Goal: Task Accomplishment & Management: Use online tool/utility

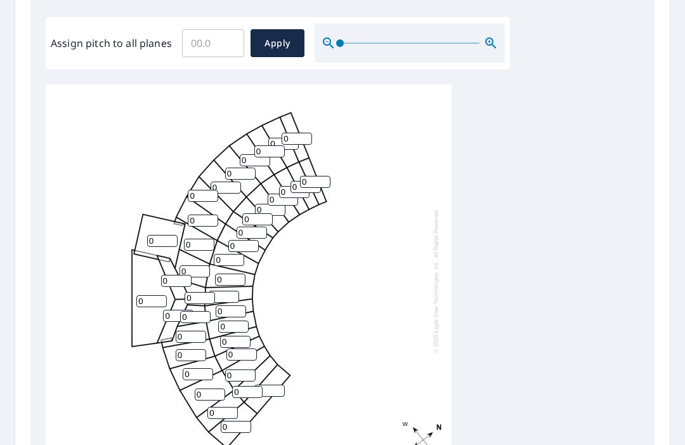
scroll to position [3, 0]
click at [275, 384] on input "0" at bounding box center [269, 390] width 30 height 12
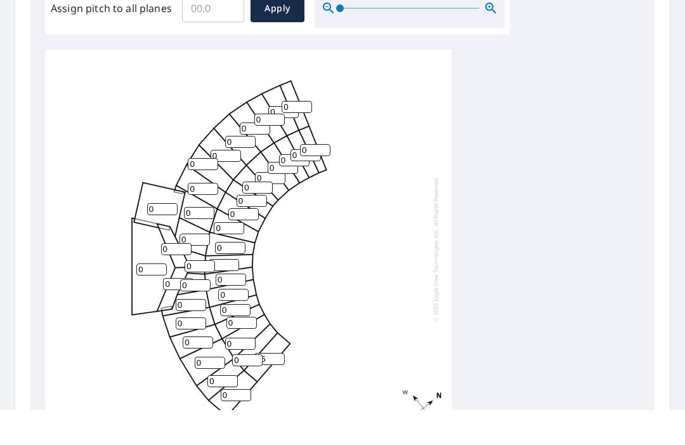
scroll to position [0, 0]
type input "05"
click at [390, 267] on div "0 0 0 0 0 0 0 0 0 0 0 0 05 0 0 0 0 0 0 0 0 0 0 0 0 0 0 0 0 0 0 0 0 0 0 0 0 0 0 0" at bounding box center [249, 283] width 406 height 398
click at [541, 278] on div "0 0 0 0 0 0 0 0 0 0 0 0 05 0 0 0 0 0 0 0 0 0 0 0 0 0 0 0 0 0 0 0 0 0 0 0 0 0 0 0" at bounding box center [343, 283] width 594 height 398
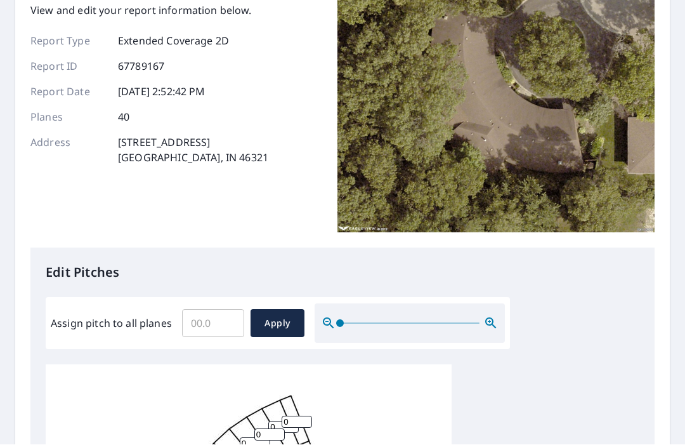
scroll to position [93, 0]
click at [209, 305] on input "Assign pitch to all planes" at bounding box center [213, 323] width 62 height 36
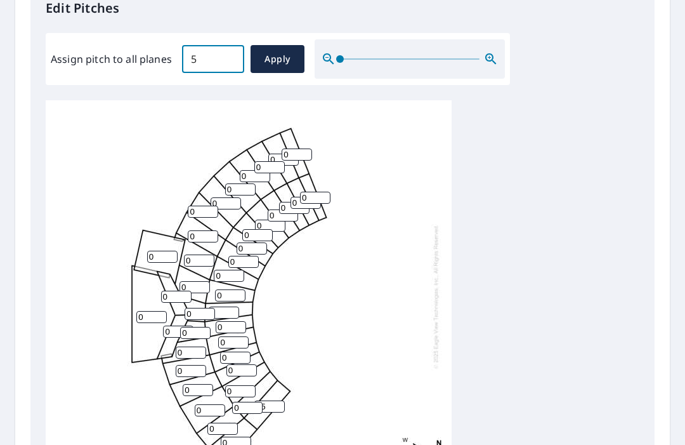
scroll to position [296, 0]
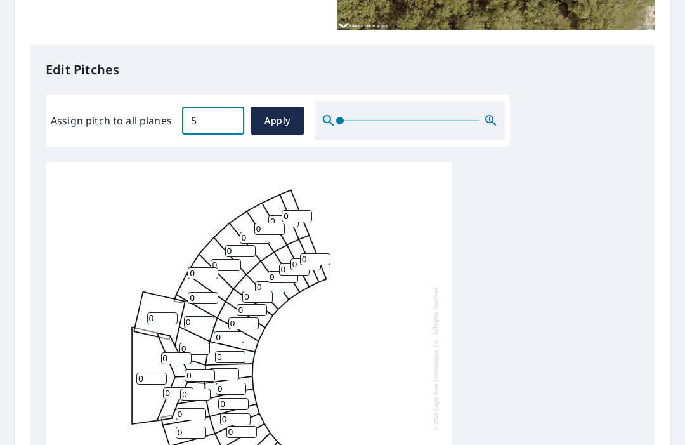
type input "5"
click at [282, 113] on span "Apply" at bounding box center [278, 121] width 34 height 16
type input "5"
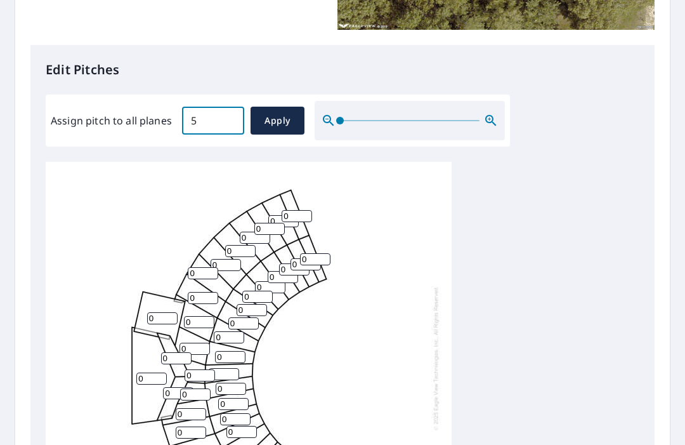
type input "5"
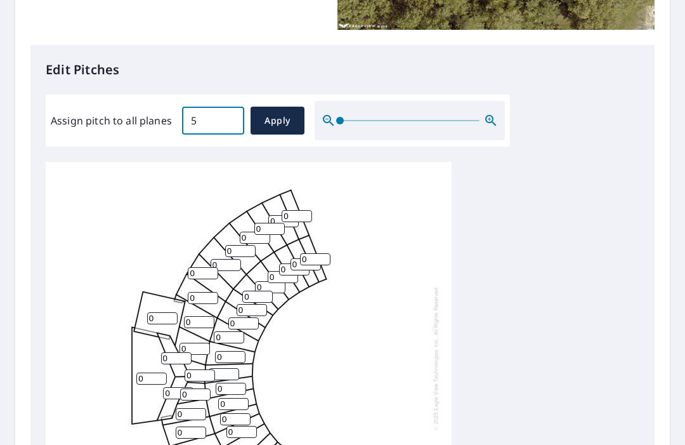
type input "5"
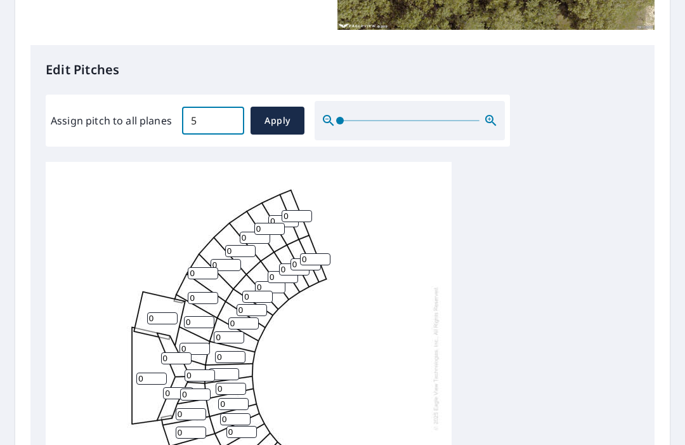
type input "5"
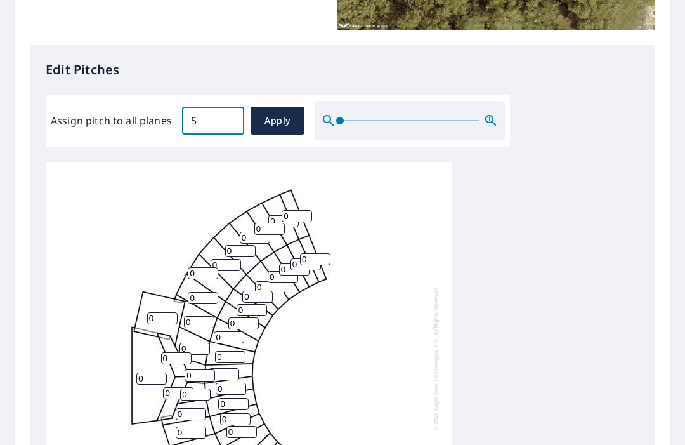
type input "5"
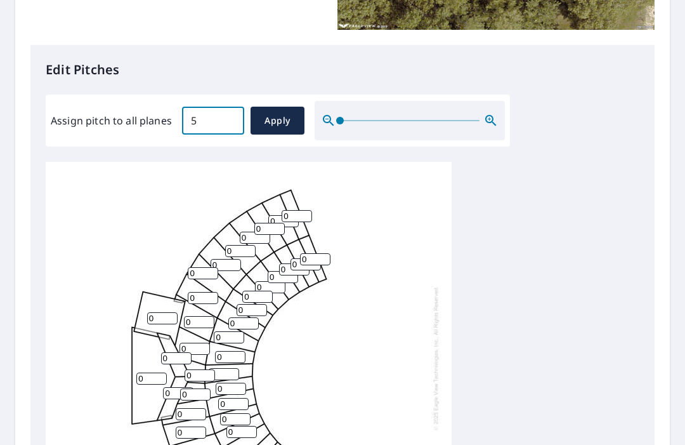
type input "5"
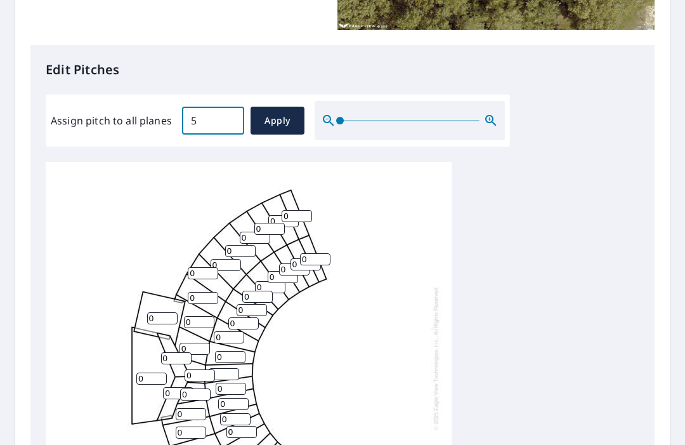
type input "5"
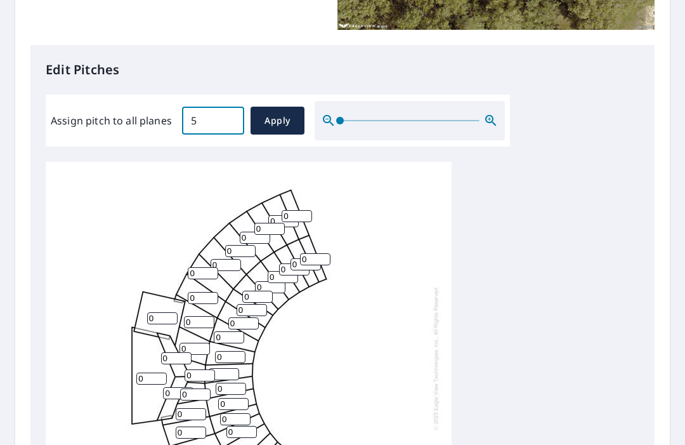
type input "5"
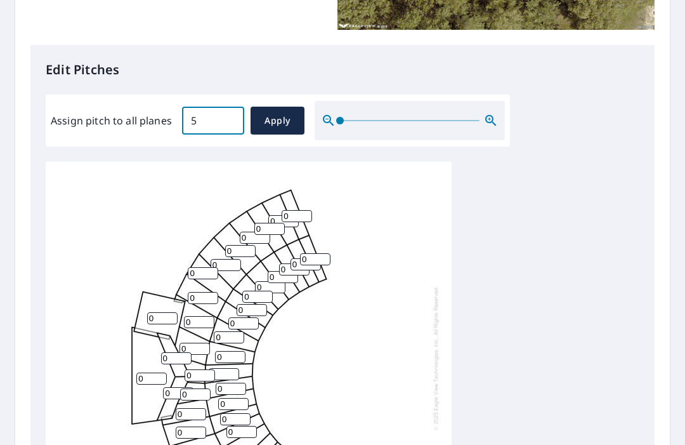
type input "5"
click at [176, 387] on input "5" at bounding box center [178, 393] width 30 height 12
type input "6"
click at [176, 352] on input "5" at bounding box center [176, 358] width 30 height 12
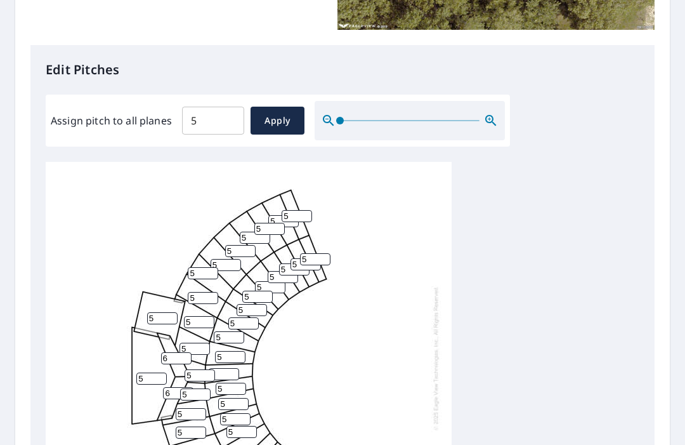
type input "6"
click at [171, 312] on input "5" at bounding box center [162, 318] width 30 height 12
type input "1"
click at [376, 301] on div "5 1 5 5 5 5 5 5 5 5 5 5 5 5 5 5 5 5 5 5 5 5 5 5 5 5 5 5 5 5 5 5 5 6 5 6 5 5 5 5" at bounding box center [249, 358] width 406 height 398
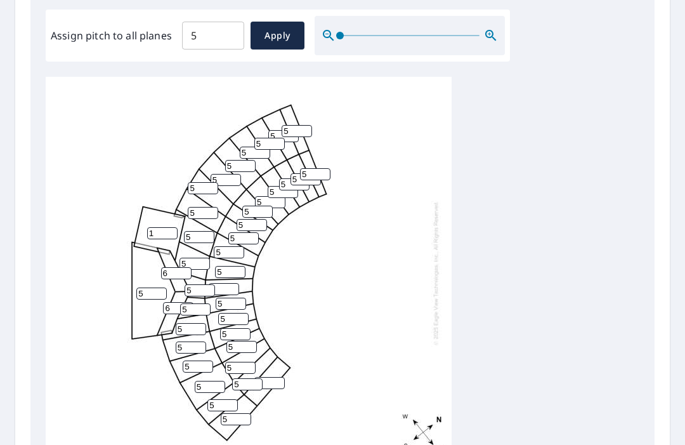
scroll to position [386, 0]
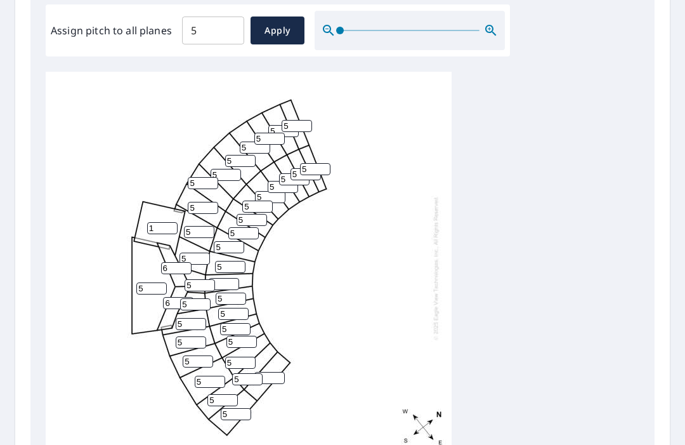
click at [276, 372] on input "5" at bounding box center [269, 378] width 30 height 12
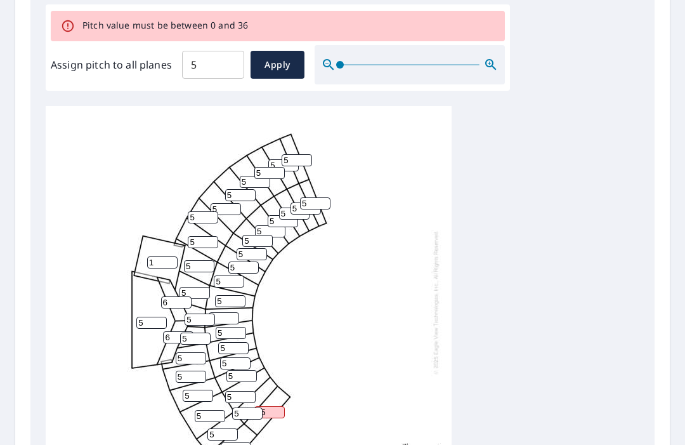
type input "5"
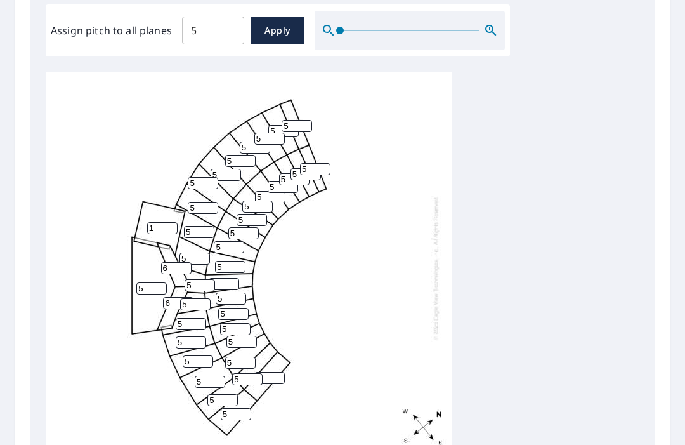
type input "5"
click at [376, 315] on div "5 1 5 5 5 5 5 5 5 5 5 5 5 5 5 5 5 5 5 5 5 5 5 5 5 5 5 5 5 5 5 5 5 6 5 6 5 5 5 5" at bounding box center [249, 268] width 406 height 398
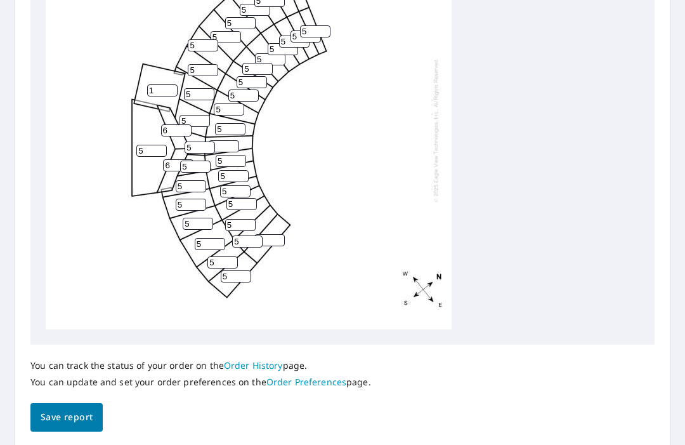
scroll to position [526, 0]
click at [71, 410] on span "Save report" at bounding box center [67, 418] width 52 height 16
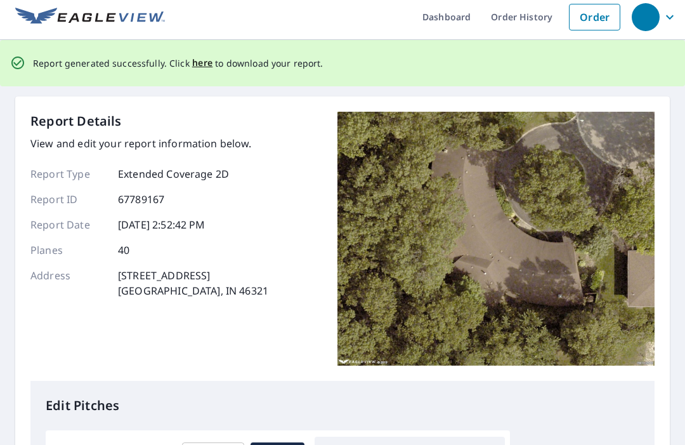
scroll to position [0, 0]
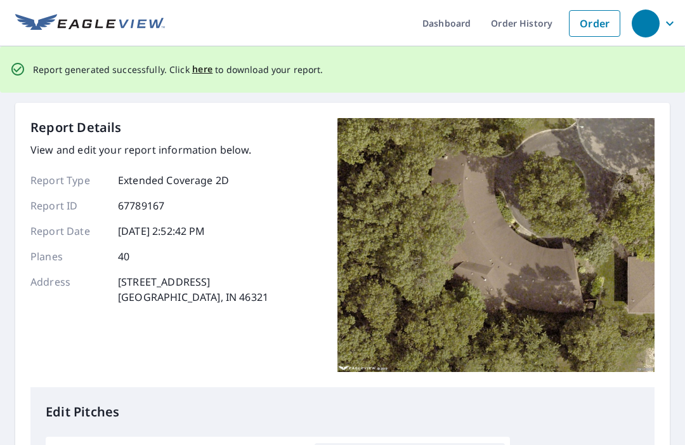
click at [199, 62] on span "here" at bounding box center [202, 70] width 21 height 16
